Goal: Find specific page/section: Find specific page/section

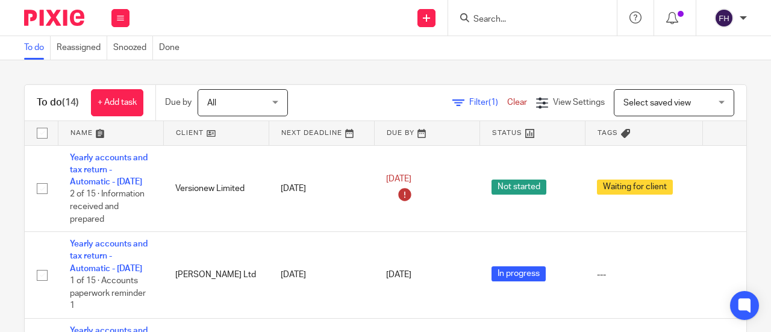
click at [521, 20] on input "Search" at bounding box center [526, 19] width 108 height 11
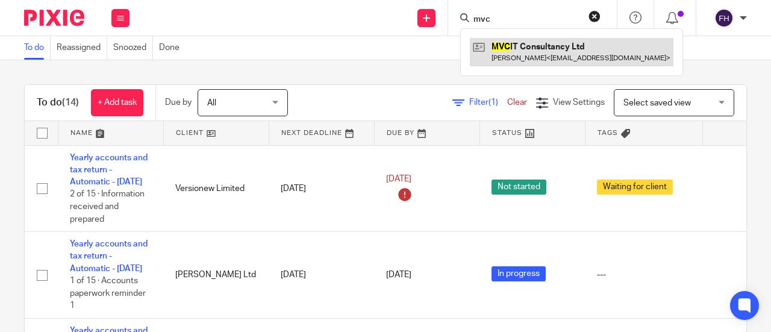
type input "mvc"
click at [533, 46] on link at bounding box center [571, 52] width 203 height 28
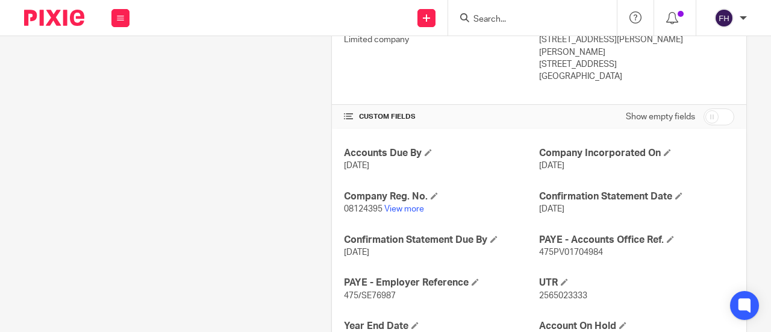
scroll to position [446, 0]
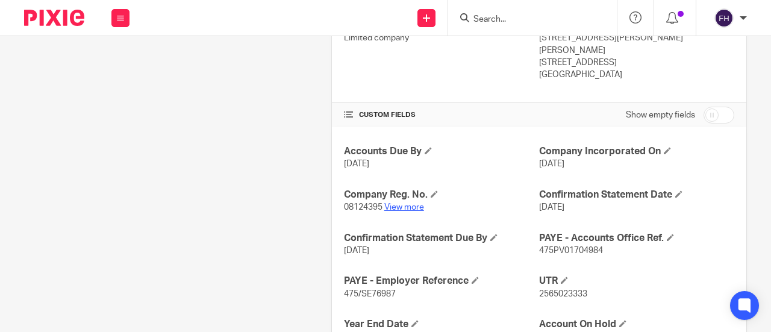
click at [395, 203] on link "View more" at bounding box center [404, 207] width 40 height 8
